Goal: Information Seeking & Learning: Learn about a topic

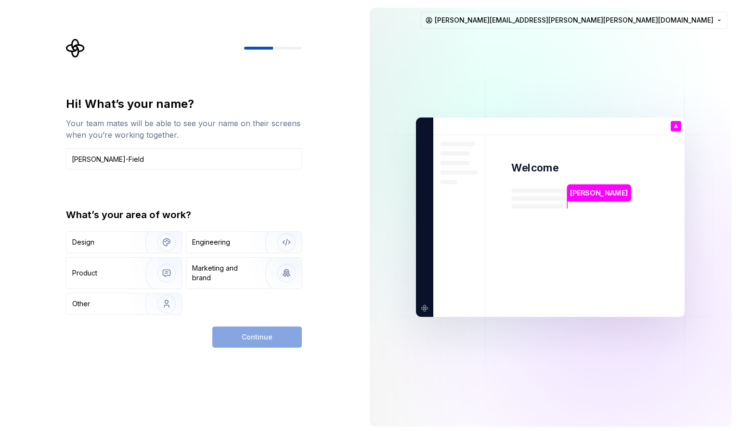
type input "[PERSON_NAME]-Field"
type button "Design"
click at [92, 248] on div "Design" at bounding box center [123, 242] width 115 height 21
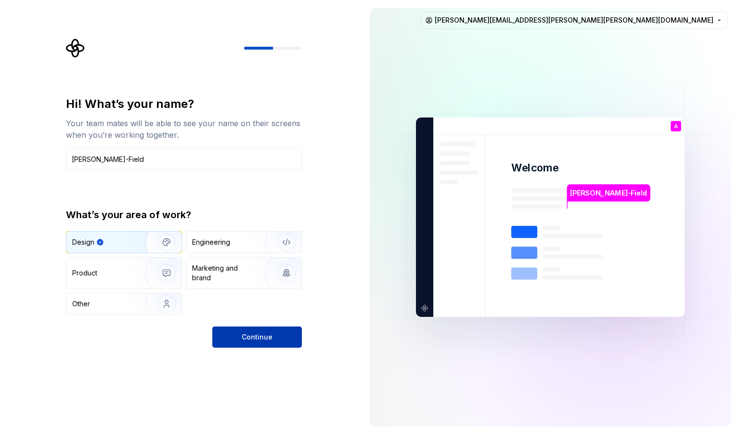
click at [265, 342] on button "Continue" at bounding box center [257, 336] width 90 height 21
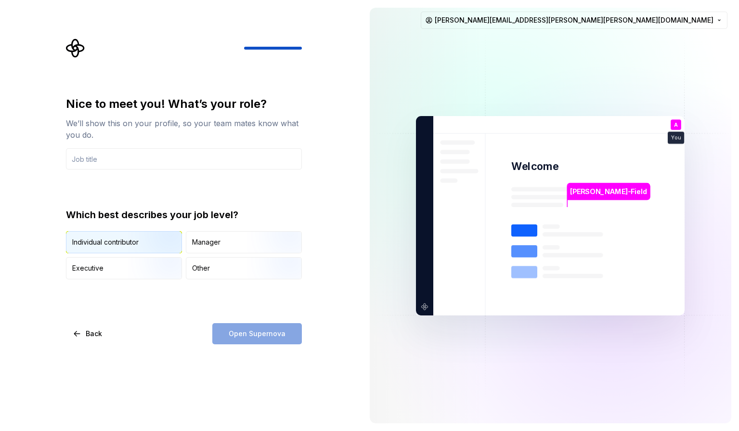
click at [153, 249] on img "button" at bounding box center [159, 254] width 62 height 65
click at [218, 152] on input "text" at bounding box center [184, 158] width 236 height 21
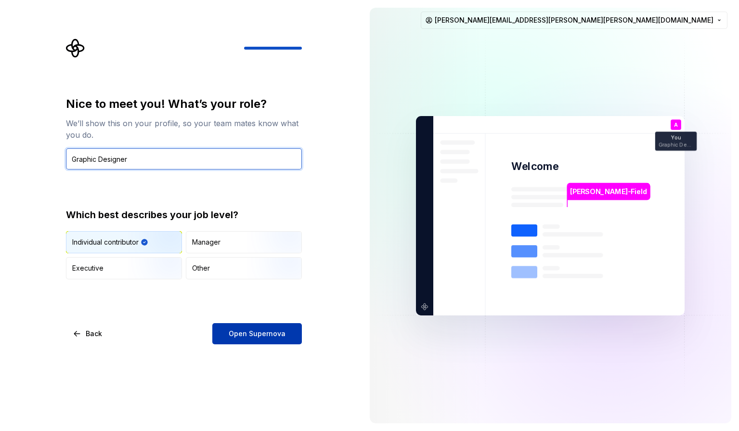
type input "Graphic Designer"
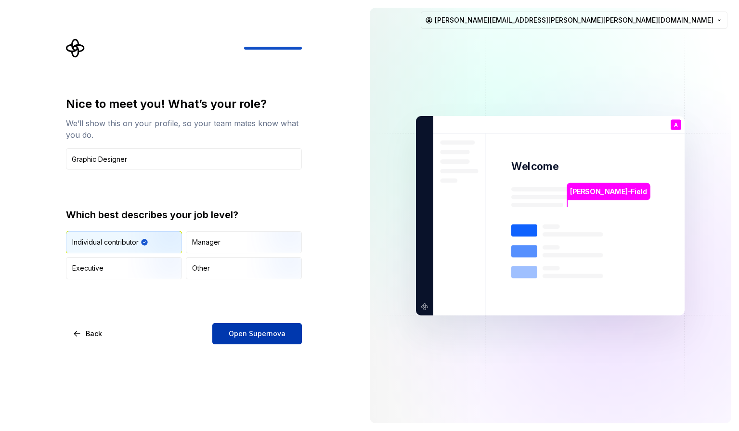
click at [232, 335] on span "Open Supernova" at bounding box center [257, 334] width 57 height 10
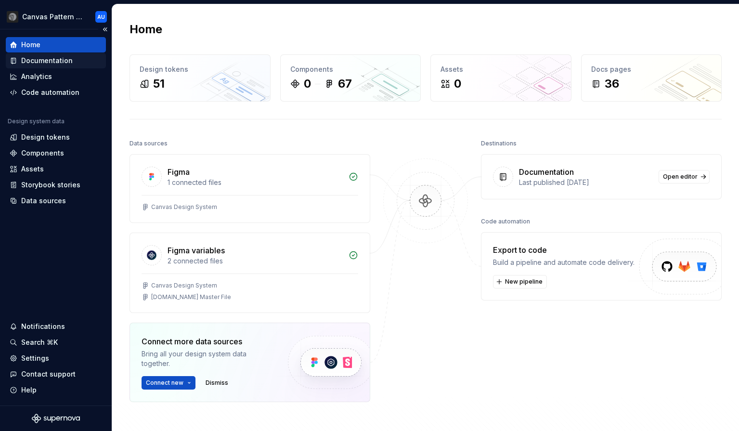
click at [55, 63] on div "Documentation" at bounding box center [47, 61] width 52 height 10
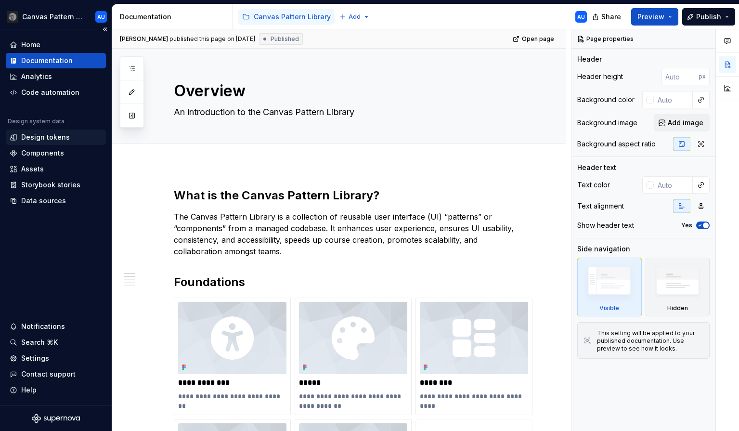
click at [49, 141] on div "Design tokens" at bounding box center [45, 137] width 49 height 10
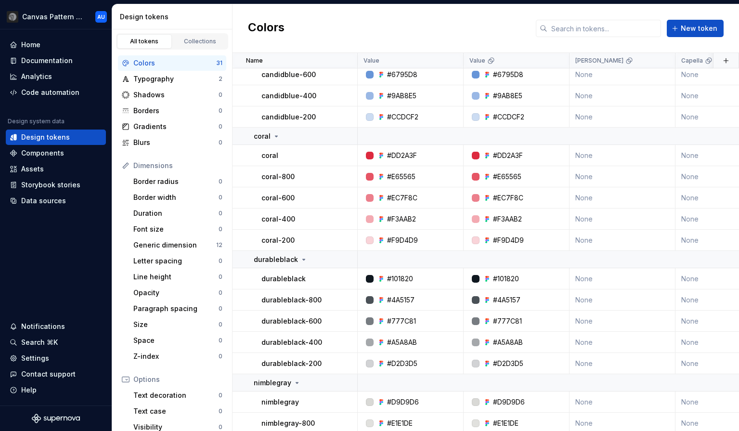
scroll to position [398, 0]
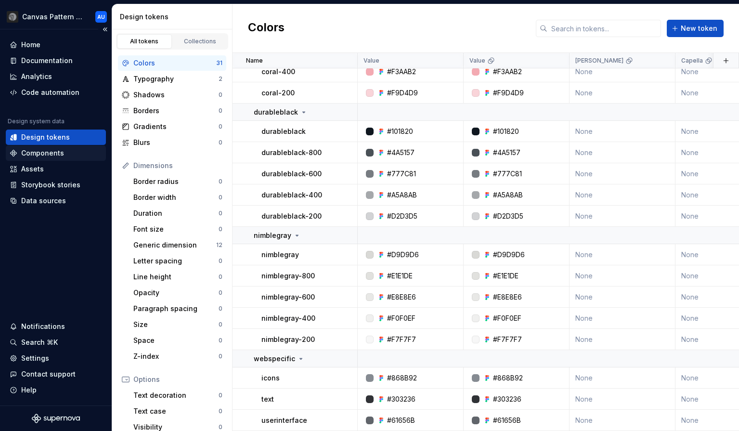
click at [60, 150] on div "Components" at bounding box center [42, 153] width 43 height 10
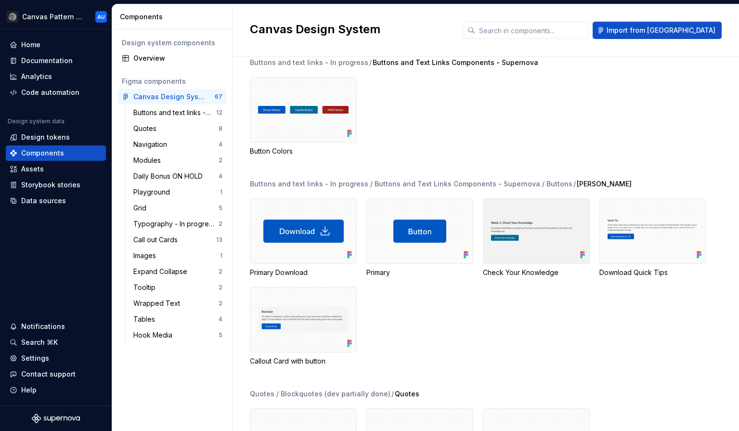
scroll to position [608, 0]
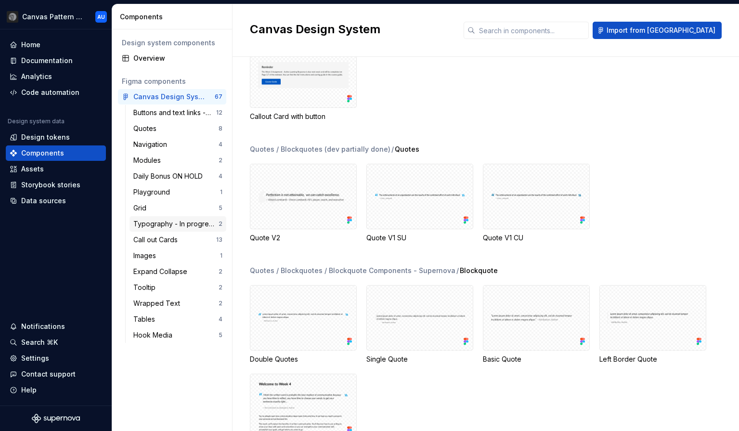
click at [174, 227] on div "Typography - In progress" at bounding box center [175, 224] width 85 height 10
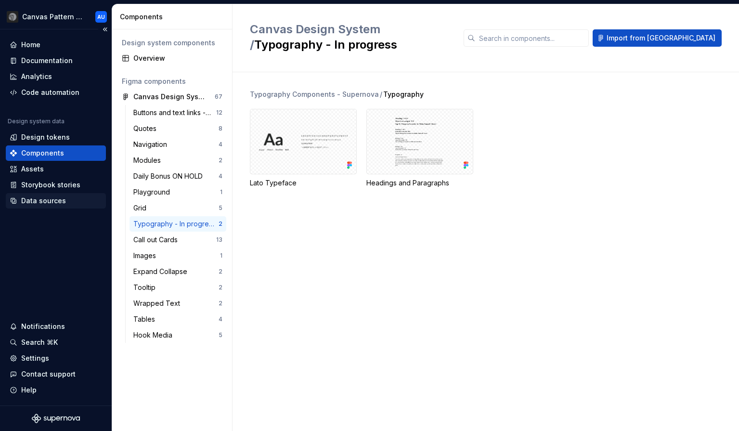
click at [40, 198] on div "Data sources" at bounding box center [43, 201] width 45 height 10
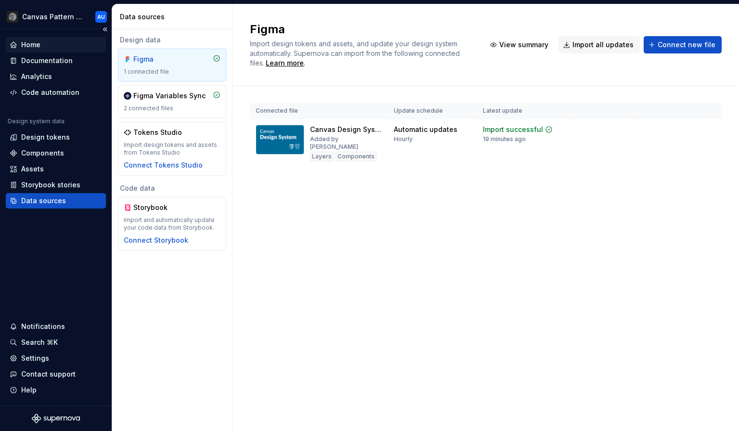
click at [34, 51] on div "Home" at bounding box center [56, 44] width 100 height 15
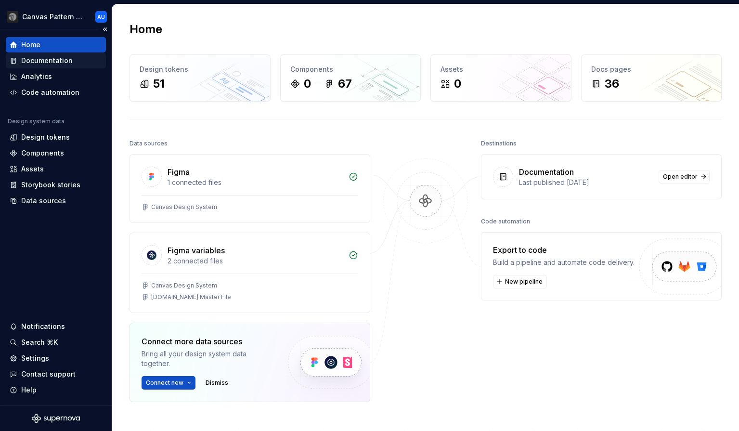
click at [43, 60] on div "Documentation" at bounding box center [47, 61] width 52 height 10
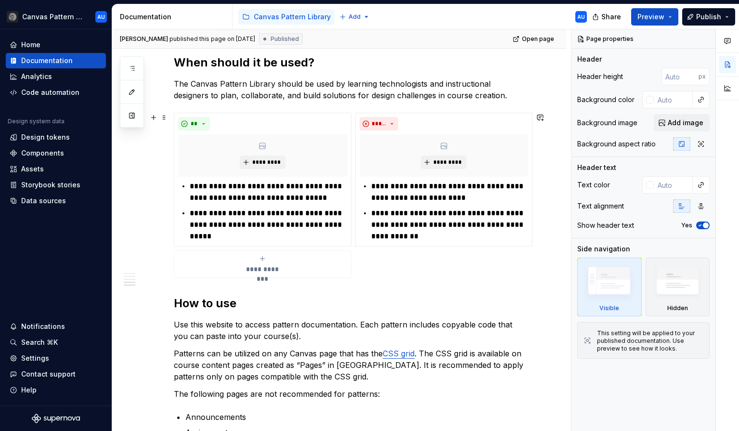
scroll to position [928, 0]
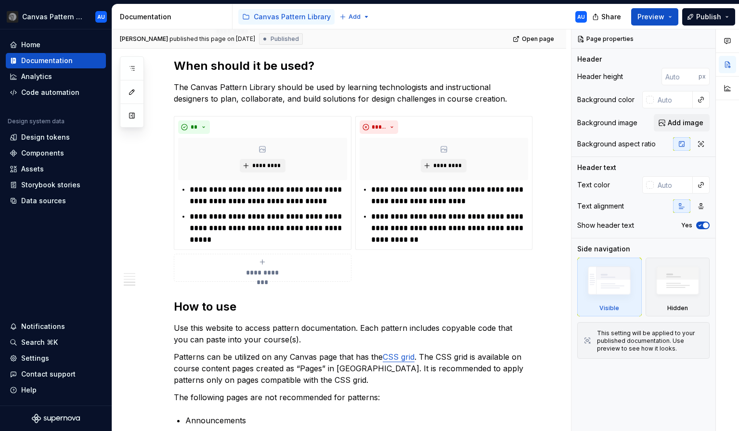
type textarea "*"
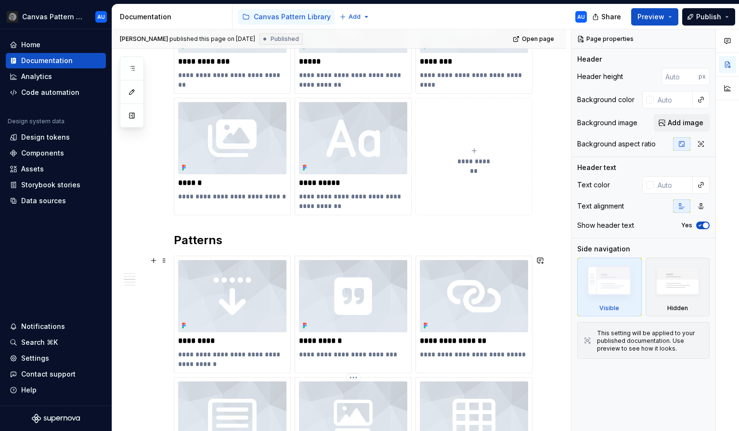
scroll to position [319, 0]
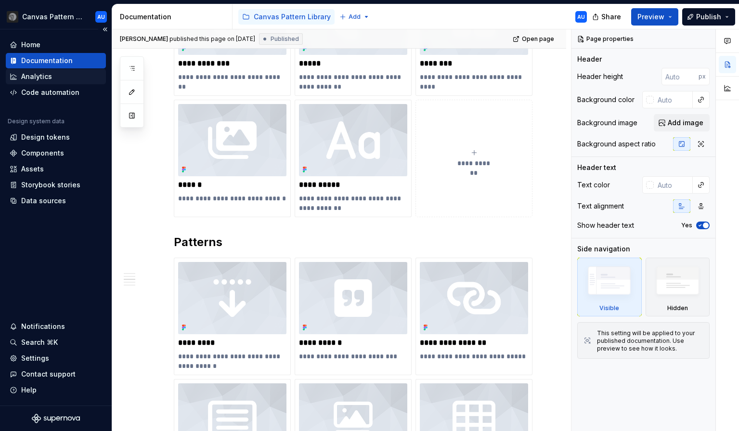
click at [53, 83] on div "Analytics" at bounding box center [56, 76] width 100 height 15
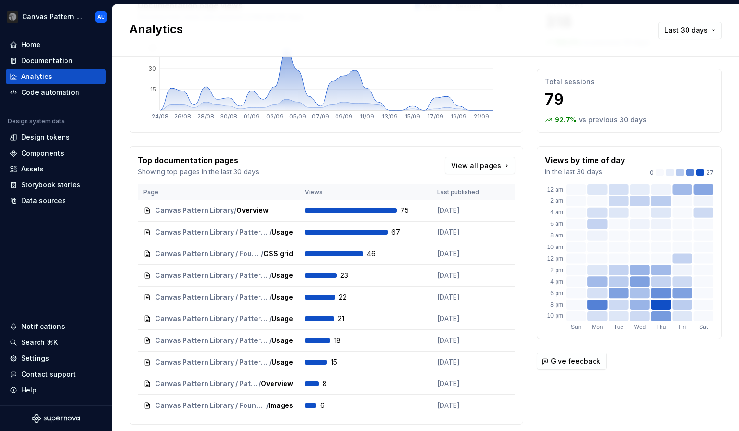
scroll to position [113, 0]
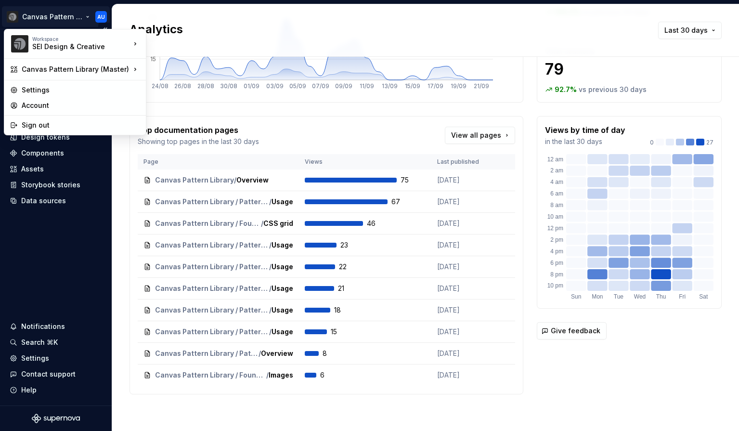
click at [65, 15] on html "Canvas Pattern Library (Master) AU Home Documentation Analytics Code automation…" at bounding box center [369, 215] width 739 height 431
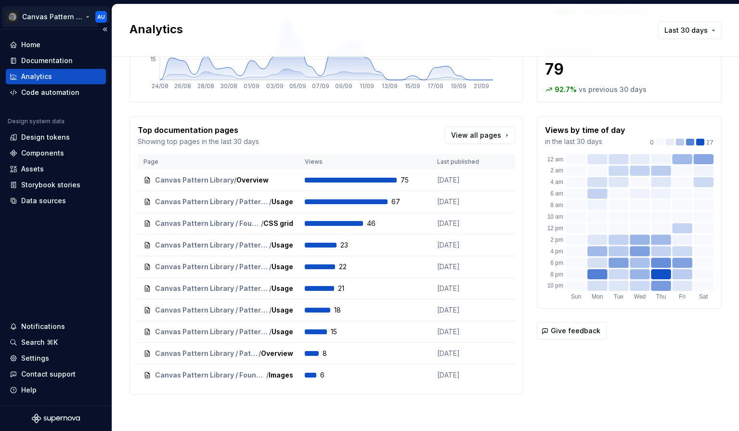
click at [65, 15] on html "Canvas Pattern Library (Master) AU Home Documentation Analytics Code automation…" at bounding box center [369, 215] width 739 height 431
click at [65, 16] on html "Canvas Pattern Library (Master) AU Home Documentation Analytics Code automation…" at bounding box center [369, 215] width 739 height 431
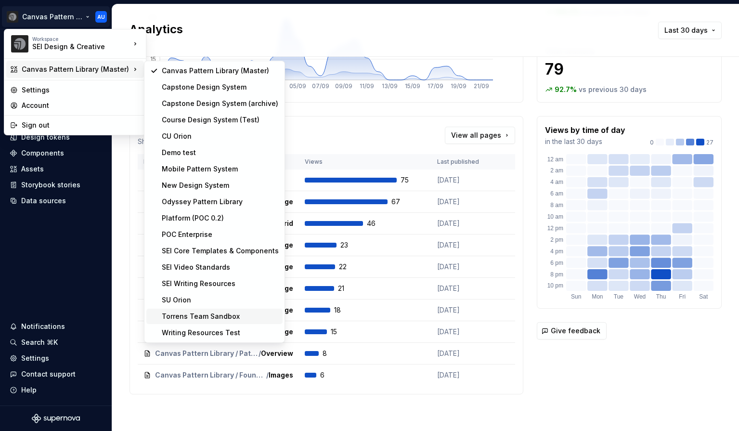
click at [198, 319] on div "Torrens Team Sandbox" at bounding box center [220, 316] width 117 height 10
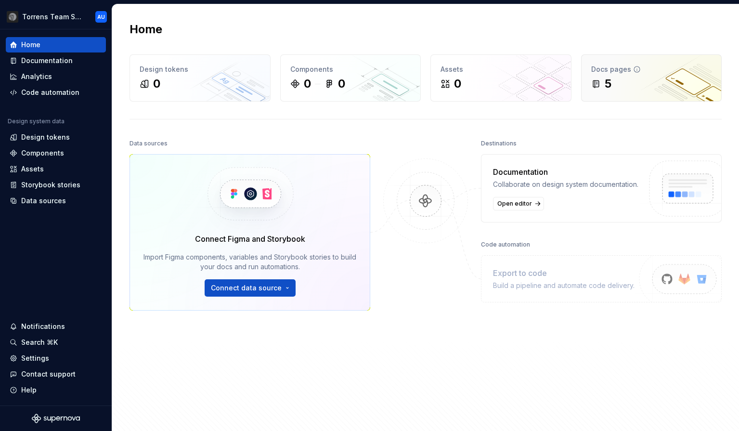
click at [605, 73] on div "Docs pages" at bounding box center [651, 70] width 121 height 10
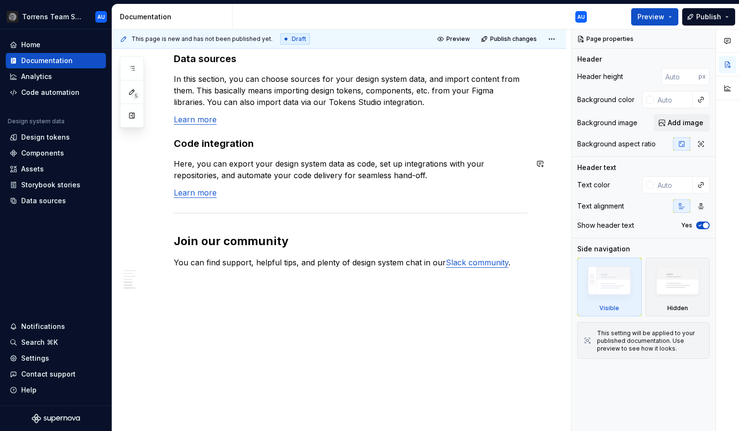
scroll to position [781, 0]
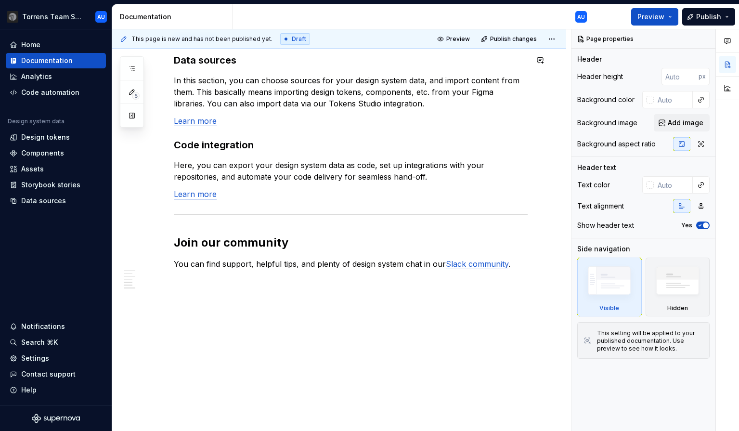
type textarea "*"
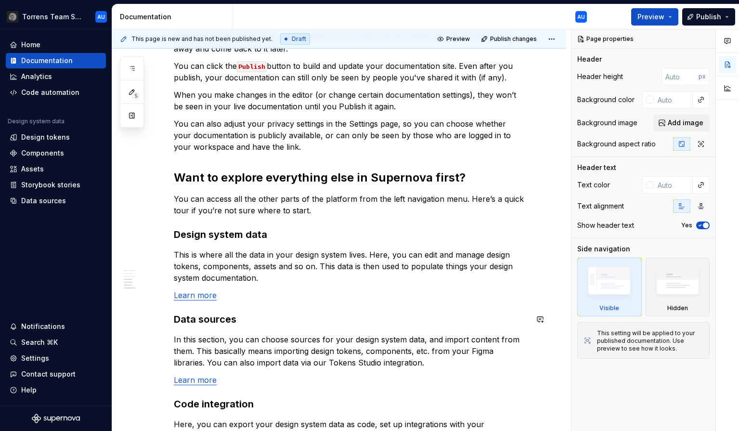
scroll to position [396, 0]
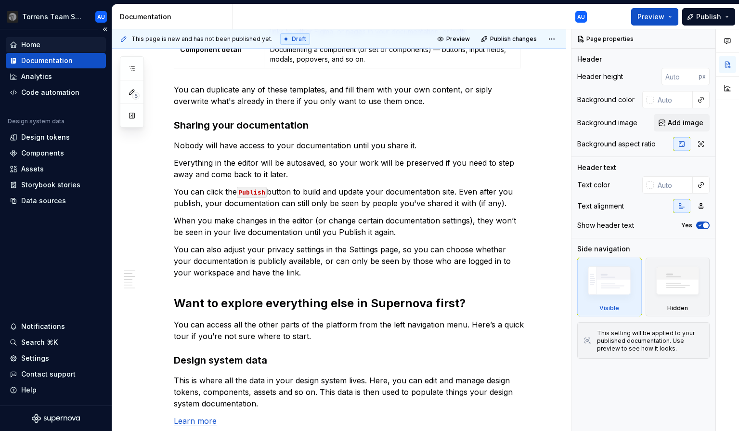
click at [31, 44] on div "Home" at bounding box center [30, 45] width 19 height 10
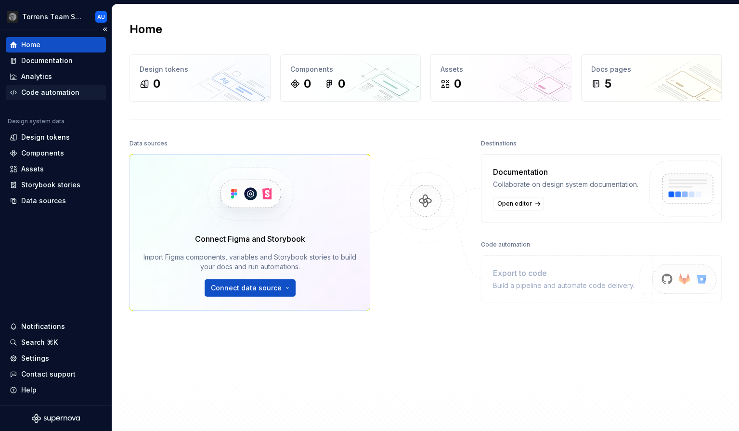
click at [54, 95] on div "Code automation" at bounding box center [50, 93] width 58 height 10
